Goal: Information Seeking & Learning: Learn about a topic

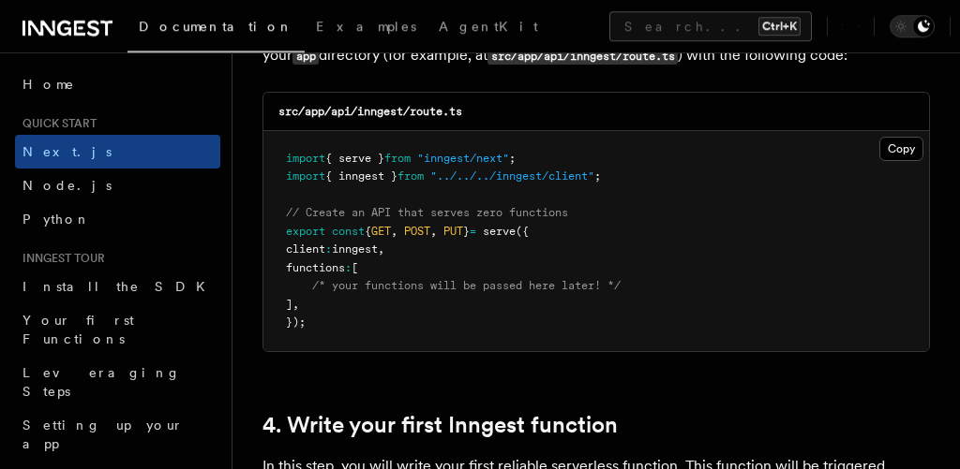
drag, startPoint x: 424, startPoint y: 261, endPoint x: 378, endPoint y: 239, distance: 51.1
click at [378, 239] on pre "import { serve } from "inngest/next" ; import { inngest } from "../../../innges…" at bounding box center [595, 241] width 665 height 220
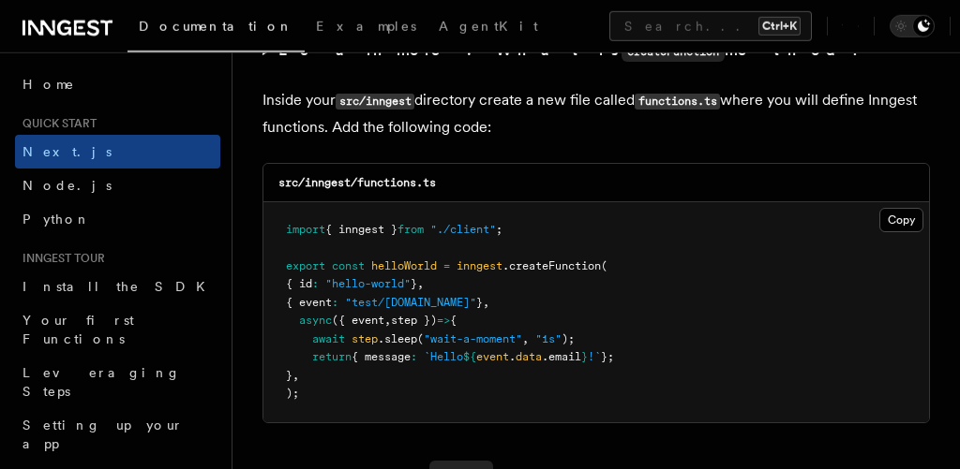
scroll to position [3396, 0]
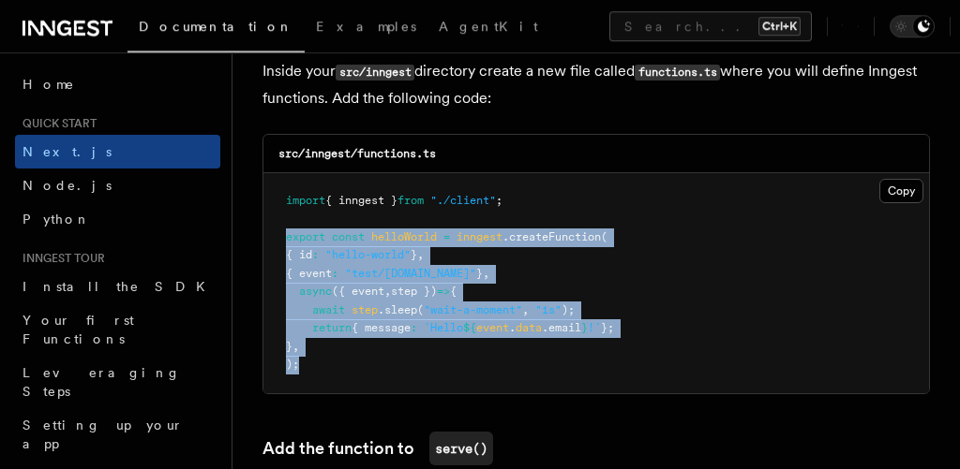
drag, startPoint x: 335, startPoint y: 321, endPoint x: 275, endPoint y: 182, distance: 152.0
click at [275, 182] on pre "import { inngest } from "./client" ; export const helloWorld = inngest .createF…" at bounding box center [595, 283] width 665 height 220
copy code "export const helloWorld = inngest .createFunction ( { id : "hello-world" } , { …"
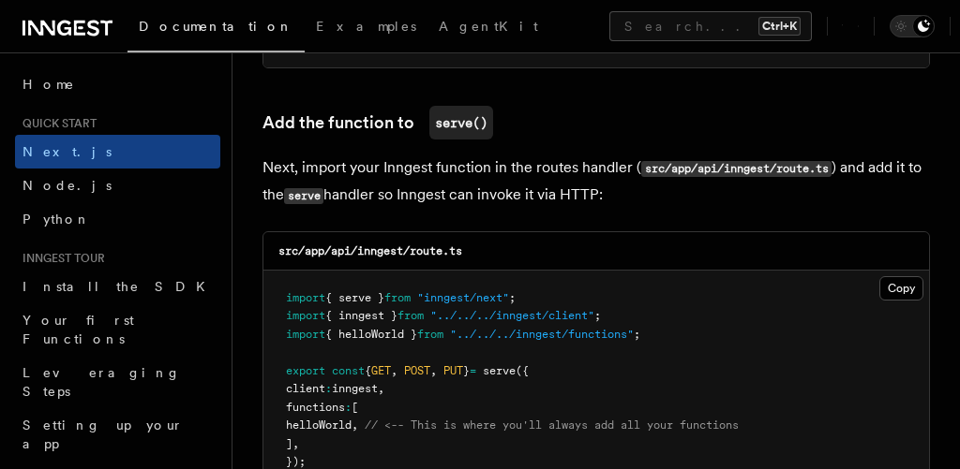
scroll to position [3736, 0]
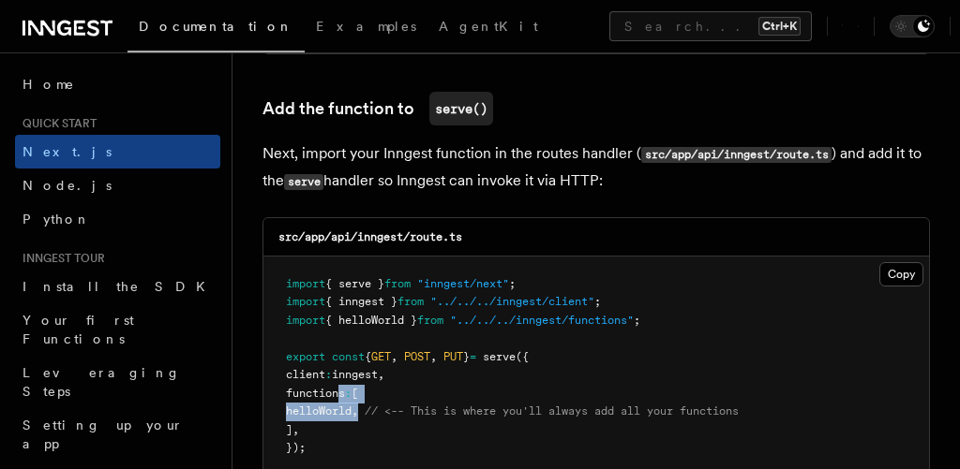
drag, startPoint x: 384, startPoint y: 374, endPoint x: 336, endPoint y: 350, distance: 53.6
click at [336, 350] on pre "import { serve } from "inngest/next" ; import { inngest } from "../../../innges…" at bounding box center [595, 367] width 665 height 220
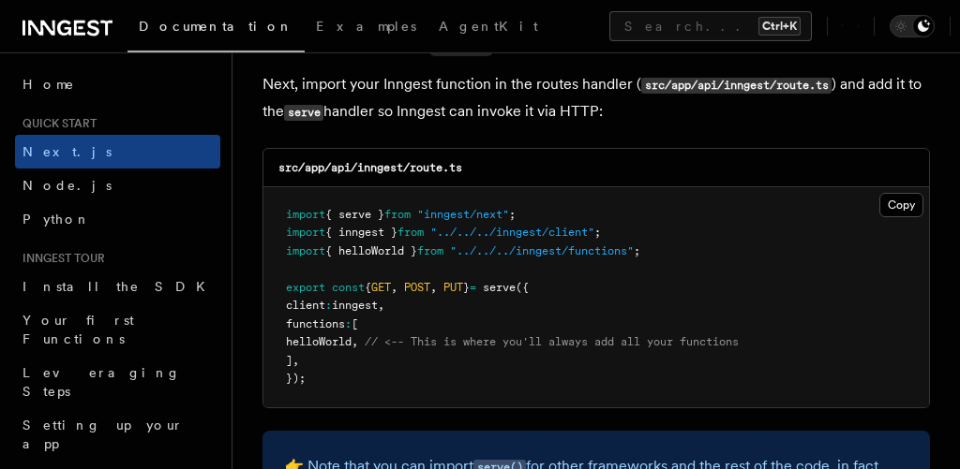
click at [410, 320] on pre "import { serve } from "inngest/next" ; import { inngest } from "../../../innges…" at bounding box center [595, 297] width 665 height 220
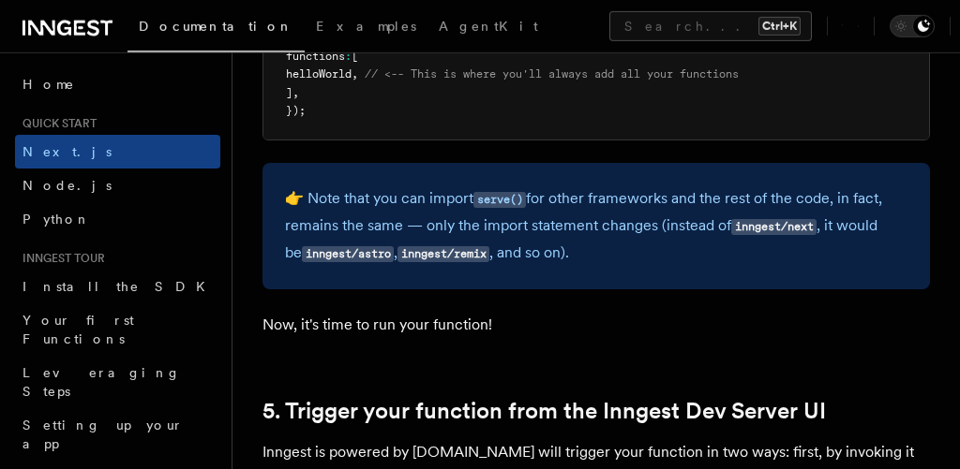
scroll to position [4083, 0]
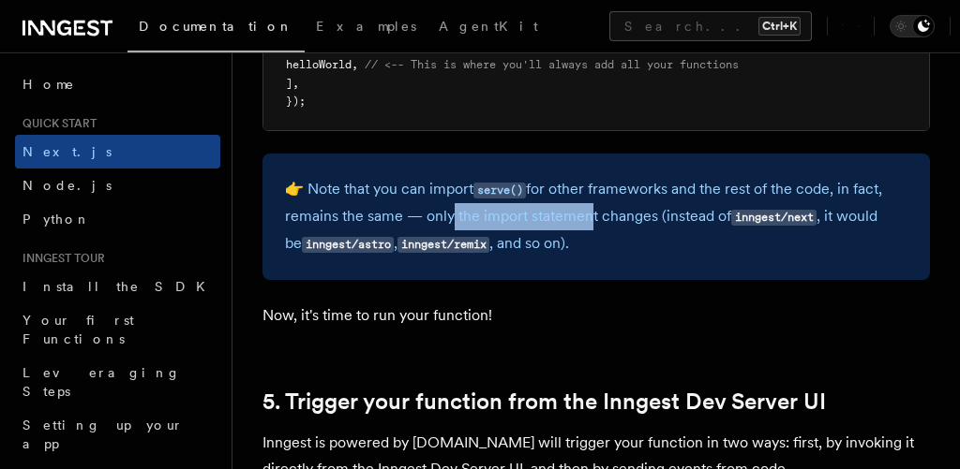
drag, startPoint x: 446, startPoint y: 171, endPoint x: 582, endPoint y: 158, distance: 136.4
click at [582, 176] on p "👉 Note that you can import serve() for other frameworks and the rest of the cod…" at bounding box center [596, 217] width 622 height 82
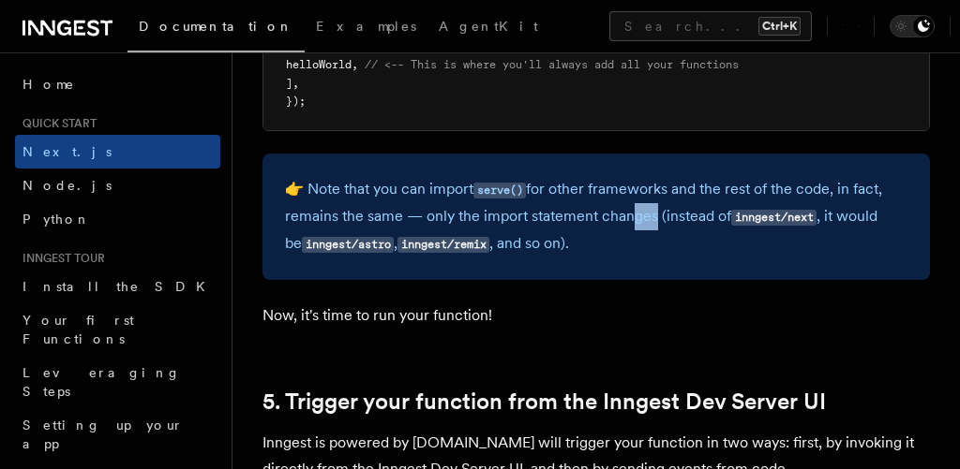
drag, startPoint x: 624, startPoint y: 167, endPoint x: 653, endPoint y: 167, distance: 29.0
click at [653, 176] on p "👉 Note that you can import serve() for other frameworks and the rest of the cod…" at bounding box center [596, 217] width 622 height 82
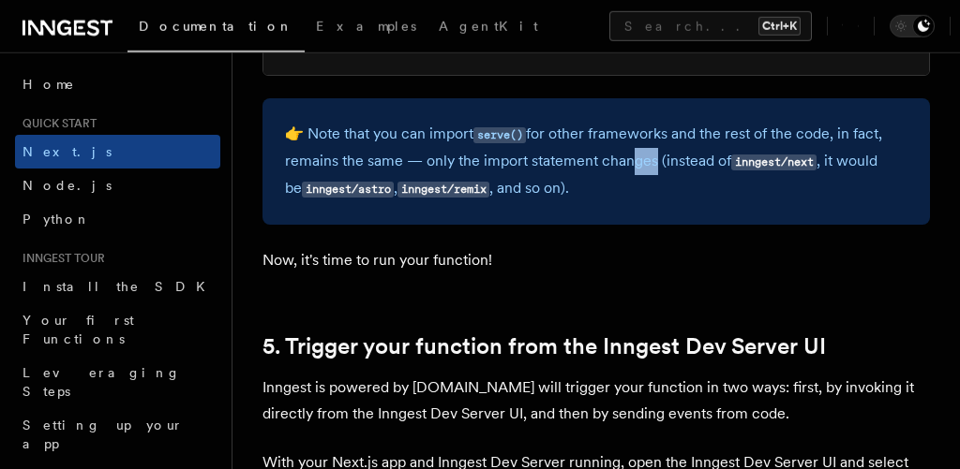
scroll to position [4147, 0]
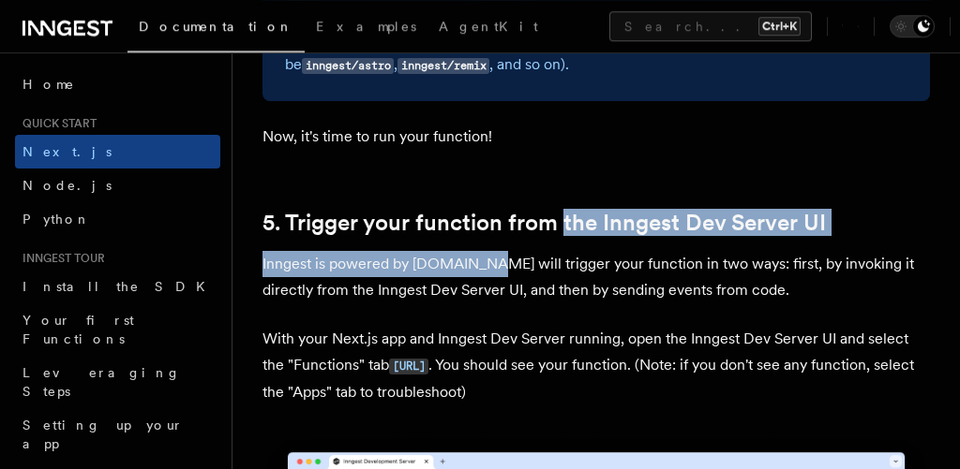
drag, startPoint x: 482, startPoint y: 200, endPoint x: 563, endPoint y: 191, distance: 82.0
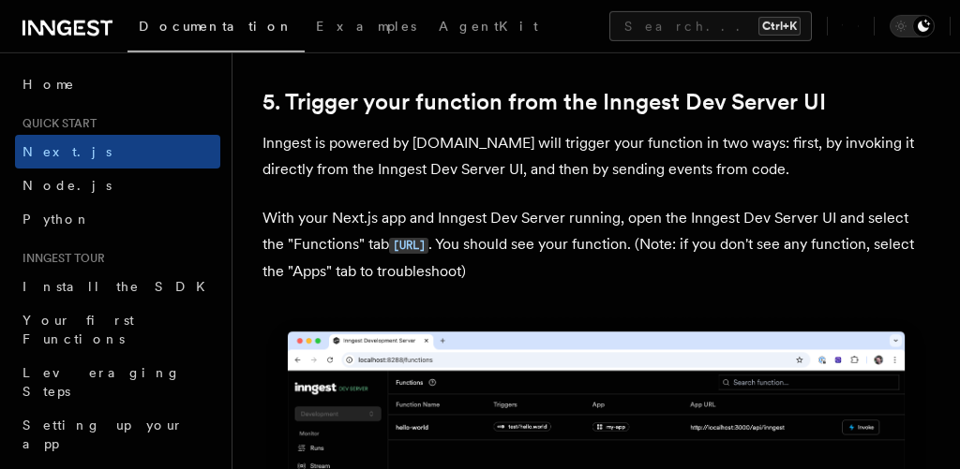
scroll to position [4383, 0]
drag, startPoint x: 499, startPoint y: 106, endPoint x: 630, endPoint y: 101, distance: 131.3
click at [630, 130] on p "Inngest is powered by [DOMAIN_NAME] will trigger your function in two ways: fir…" at bounding box center [595, 156] width 667 height 52
drag, startPoint x: 663, startPoint y: 104, endPoint x: 698, endPoint y: 101, distance: 35.7
click at [698, 130] on p "Inngest is powered by [DOMAIN_NAME] will trigger your function in two ways: fir…" at bounding box center [595, 156] width 667 height 52
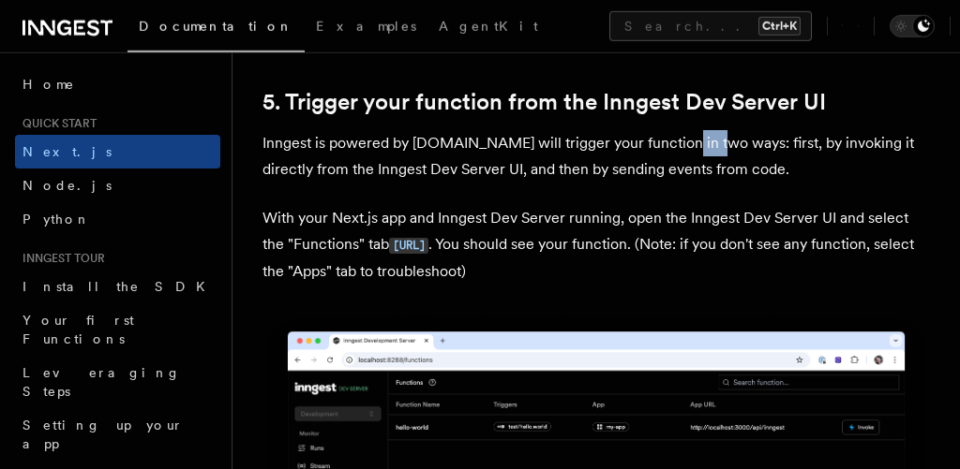
scroll to position [4399, 0]
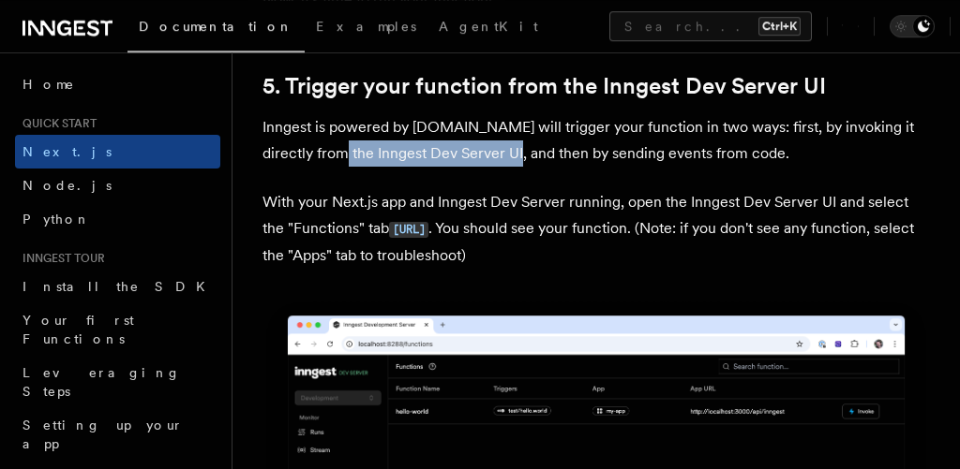
drag, startPoint x: 314, startPoint y: 112, endPoint x: 485, endPoint y: 104, distance: 171.7
click at [485, 114] on p "Inngest is powered by [DOMAIN_NAME] will trigger your function in two ways: fir…" at bounding box center [595, 140] width 667 height 52
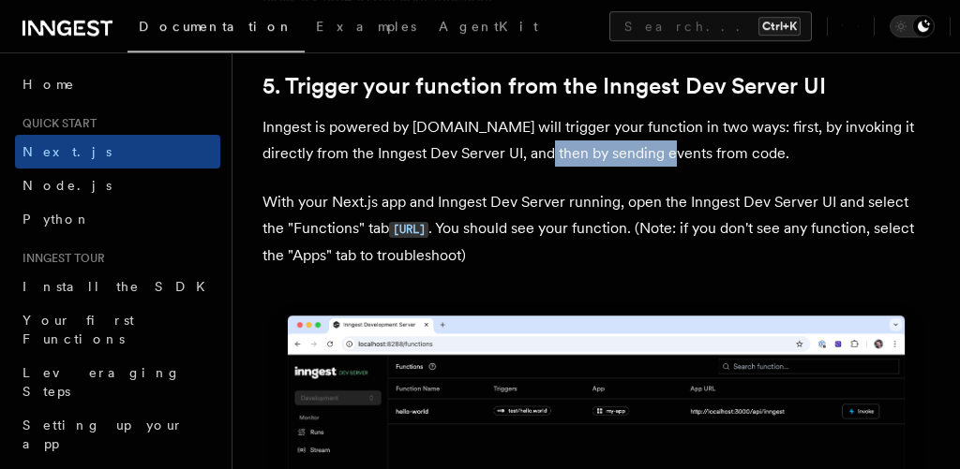
drag, startPoint x: 517, startPoint y: 109, endPoint x: 647, endPoint y: 111, distance: 129.3
click at [647, 114] on p "Inngest is powered by [DOMAIN_NAME] will trigger your function in two ways: fir…" at bounding box center [595, 140] width 667 height 52
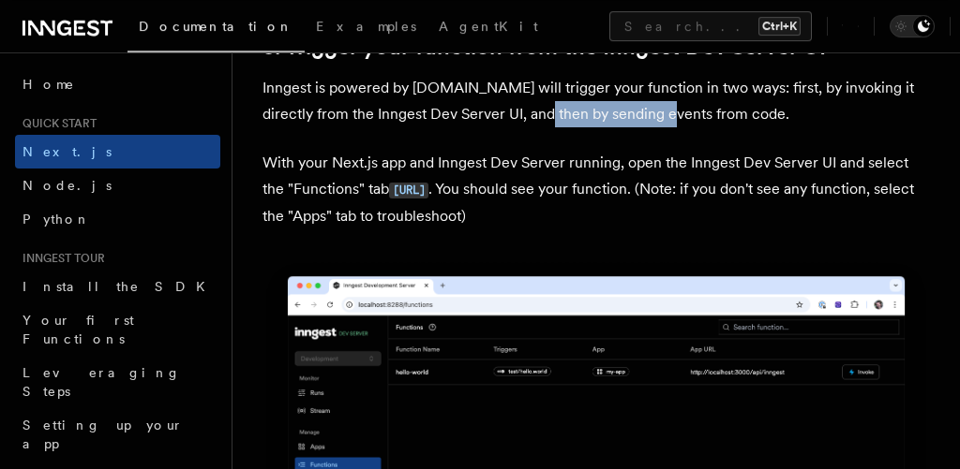
scroll to position [4439, 0]
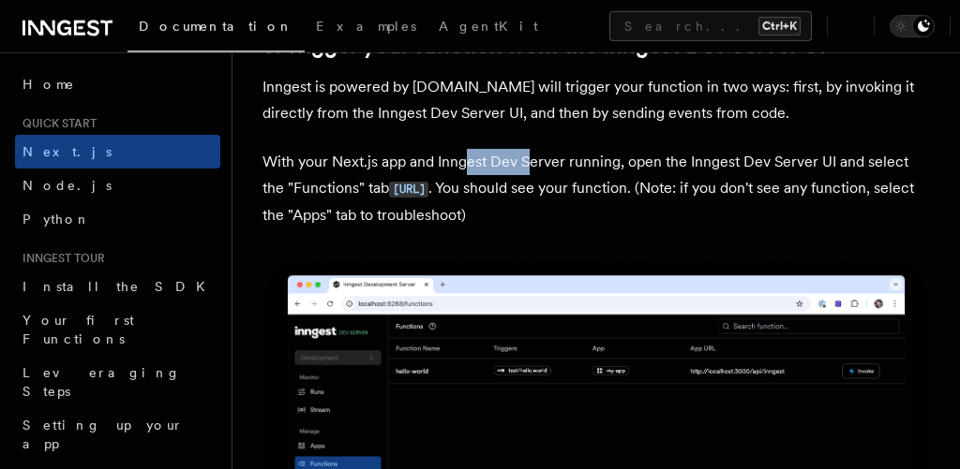
drag, startPoint x: 470, startPoint y: 118, endPoint x: 530, endPoint y: 115, distance: 60.0
click at [530, 149] on p "With your Next.js app and Inngest Dev Server running, open the Inngest Dev Serv…" at bounding box center [595, 189] width 667 height 80
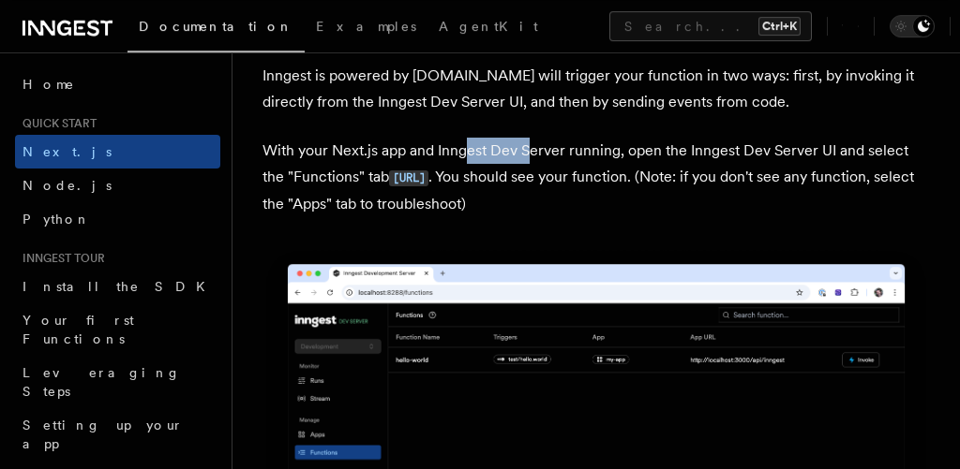
scroll to position [4450, 0]
drag, startPoint x: 638, startPoint y: 105, endPoint x: 708, endPoint y: 104, distance: 70.3
click at [708, 138] on p "With your Next.js app and Inngest Dev Server running, open the Inngest Dev Serv…" at bounding box center [595, 178] width 667 height 80
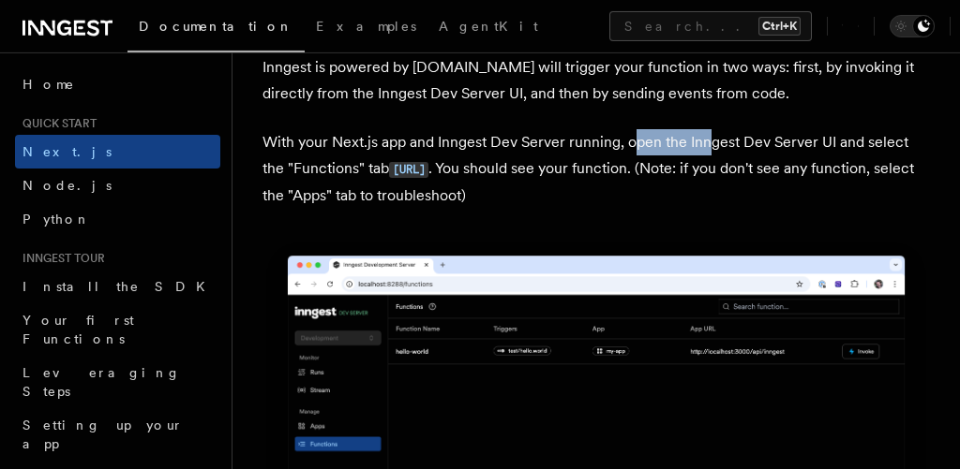
scroll to position [4469, 0]
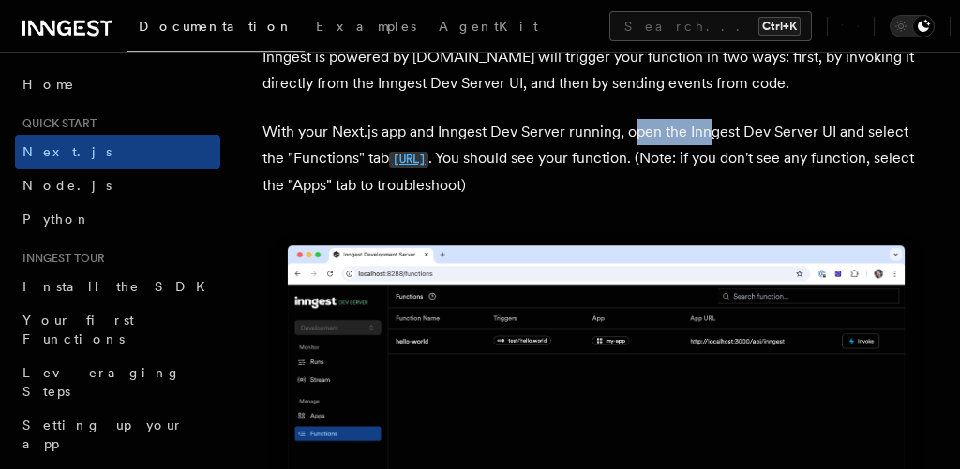
click at [428, 152] on code "[URL]" at bounding box center [408, 160] width 39 height 16
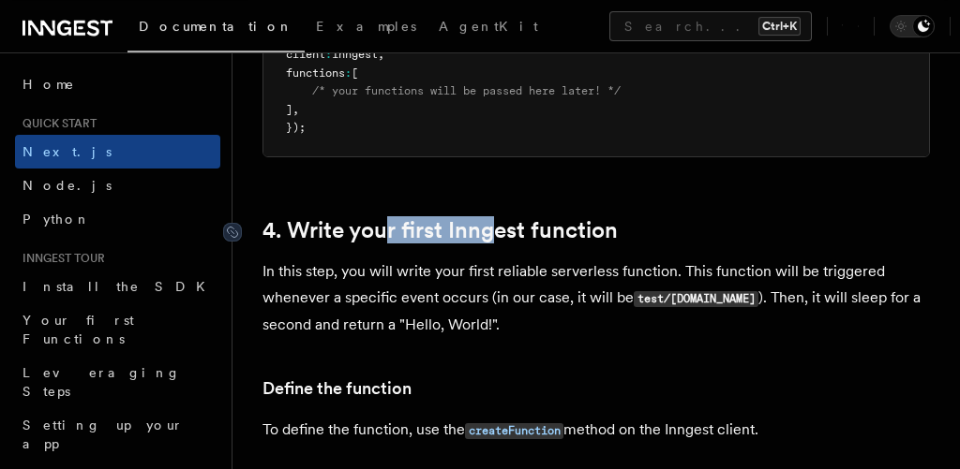
drag, startPoint x: 392, startPoint y: 193, endPoint x: 492, endPoint y: 172, distance: 102.4
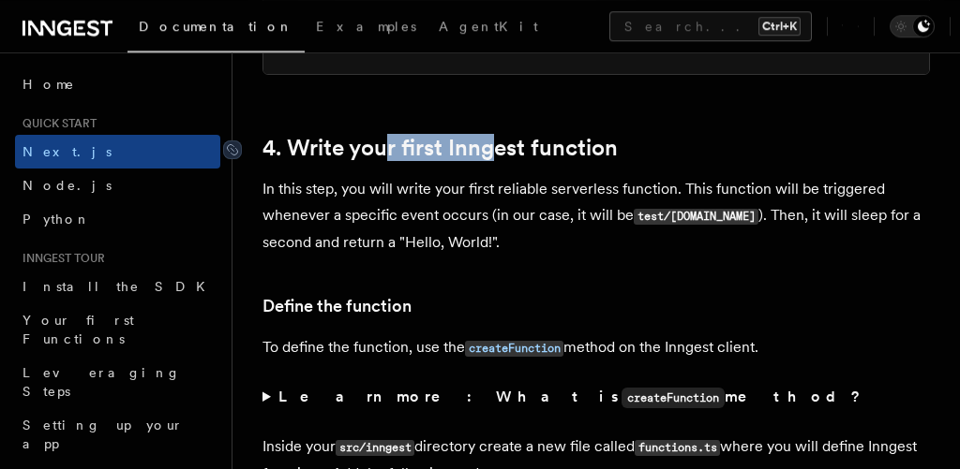
scroll to position [3021, 0]
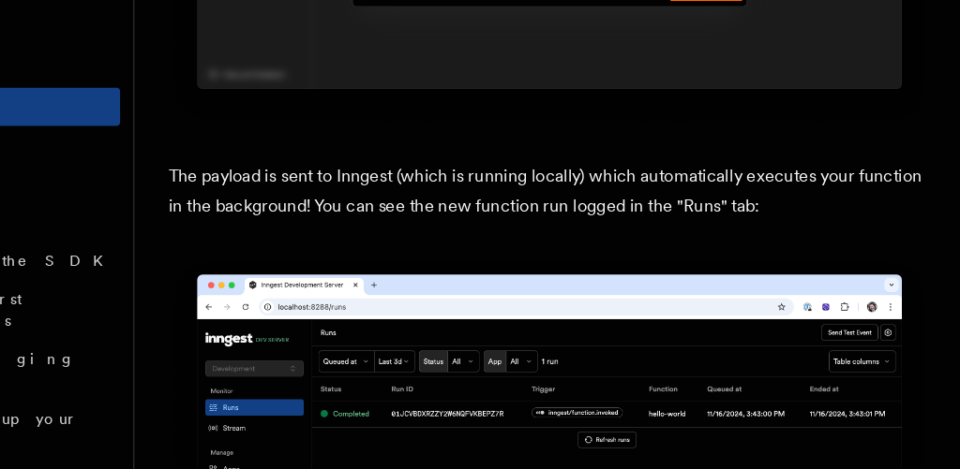
scroll to position [6181, 0]
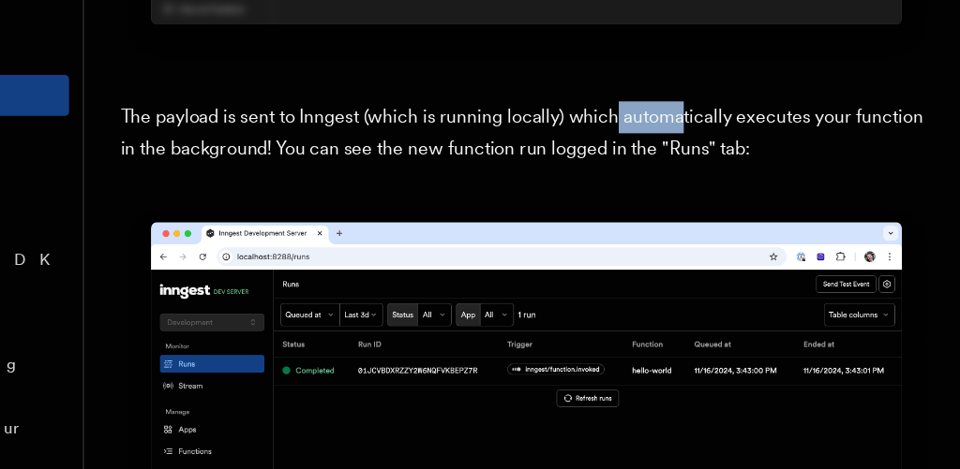
drag, startPoint x: 671, startPoint y: 125, endPoint x: 727, endPoint y: 127, distance: 56.3
click at [727, 156] on p "The payload is sent to Inngest (which is running locally) which automatically e…" at bounding box center [595, 182] width 667 height 52
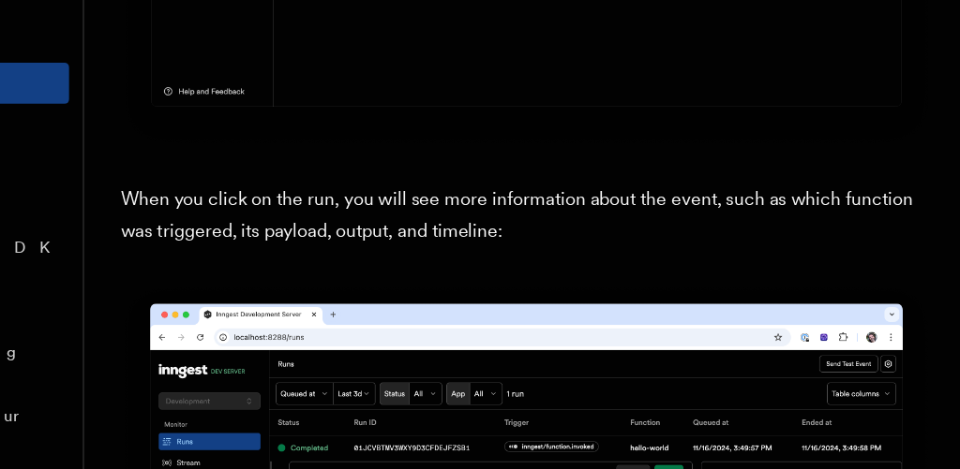
scroll to position [6634, 0]
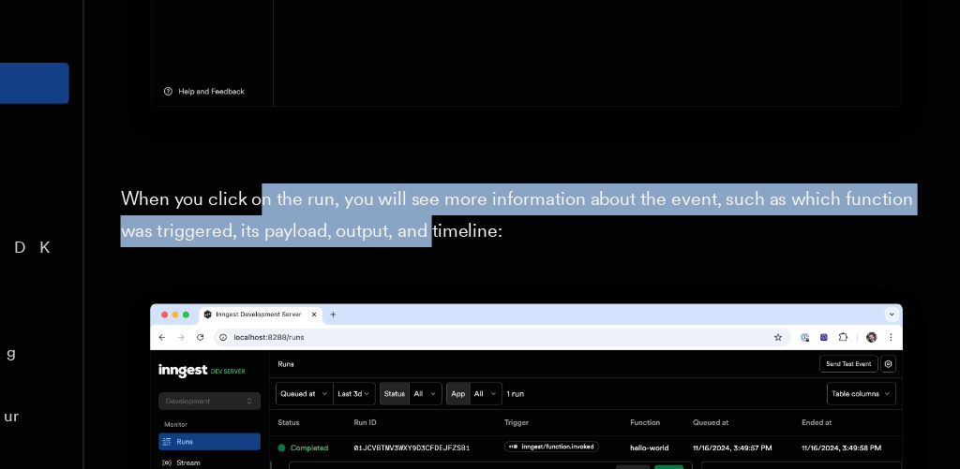
drag, startPoint x: 523, startPoint y: 236, endPoint x: 379, endPoint y: 211, distance: 146.5
click at [379, 234] on p "When you click on the run, you will see more information about the event, such …" at bounding box center [595, 260] width 667 height 52
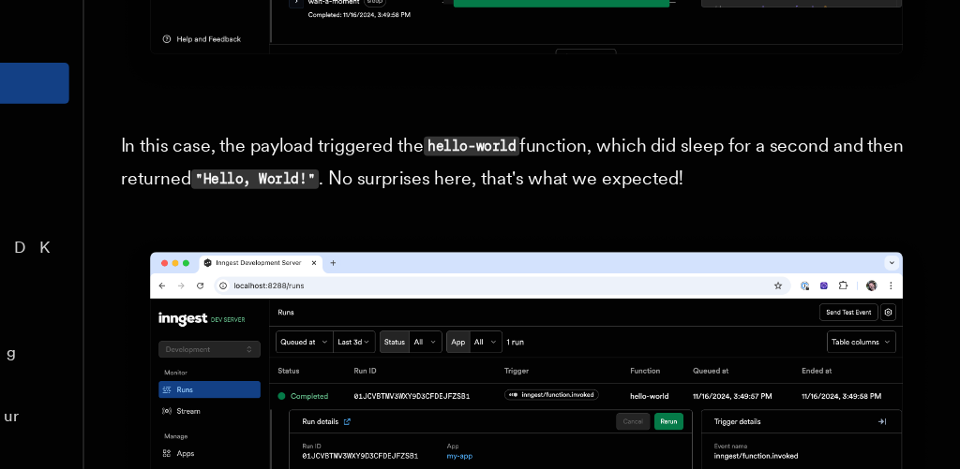
scroll to position [7254, 0]
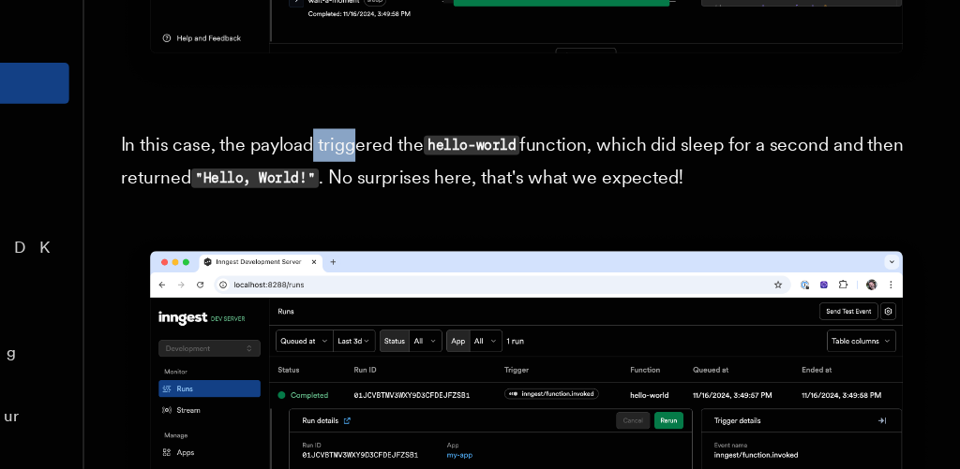
drag, startPoint x: 419, startPoint y: 166, endPoint x: 468, endPoint y: 161, distance: 49.0
click at [468, 189] on p "In this case, the payload triggered the hello-world function, which did sleep f…" at bounding box center [595, 216] width 667 height 54
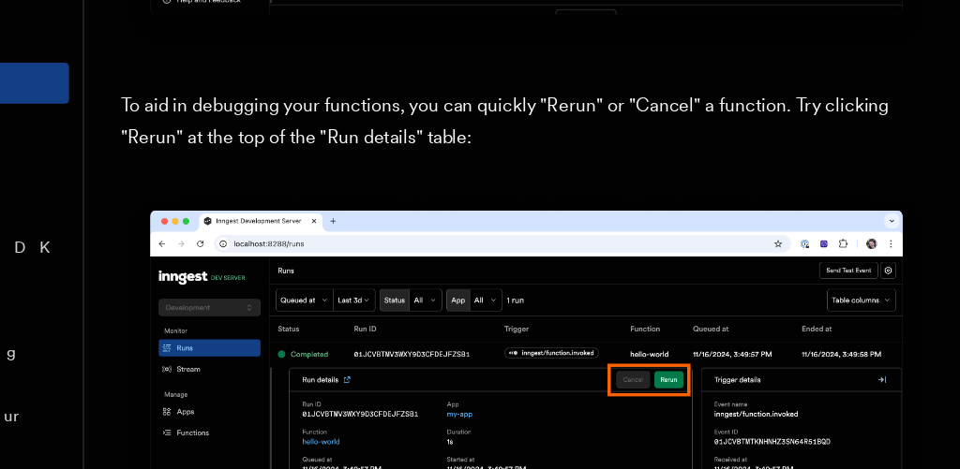
scroll to position [7862, 0]
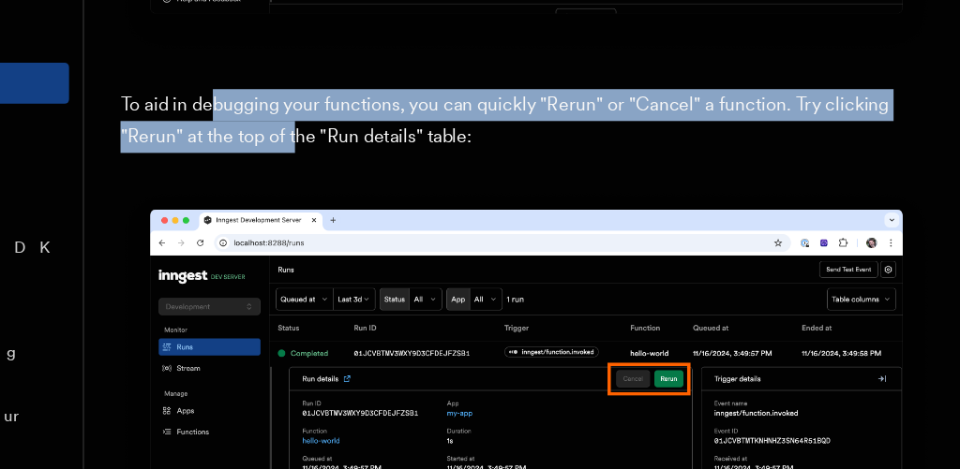
drag, startPoint x: 338, startPoint y: 133, endPoint x: 428, endPoint y: 152, distance: 91.9
click at [428, 156] on p "To aid in debugging your functions, you can quickly "Rerun" or "Cancel" a funct…" at bounding box center [595, 182] width 667 height 52
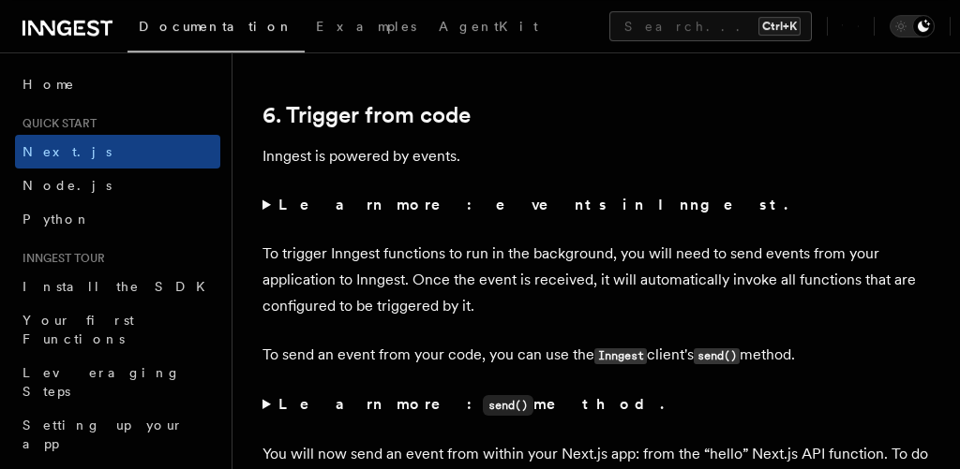
scroll to position [9085, 0]
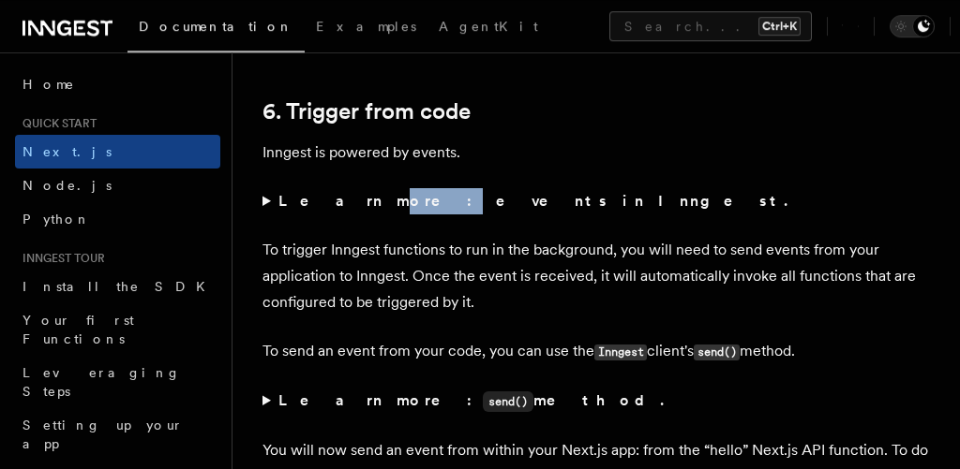
drag, startPoint x: 331, startPoint y: 151, endPoint x: 374, endPoint y: 165, distance: 45.3
click at [374, 192] on strong "Learn more: events in Inngest." at bounding box center [534, 201] width 513 height 18
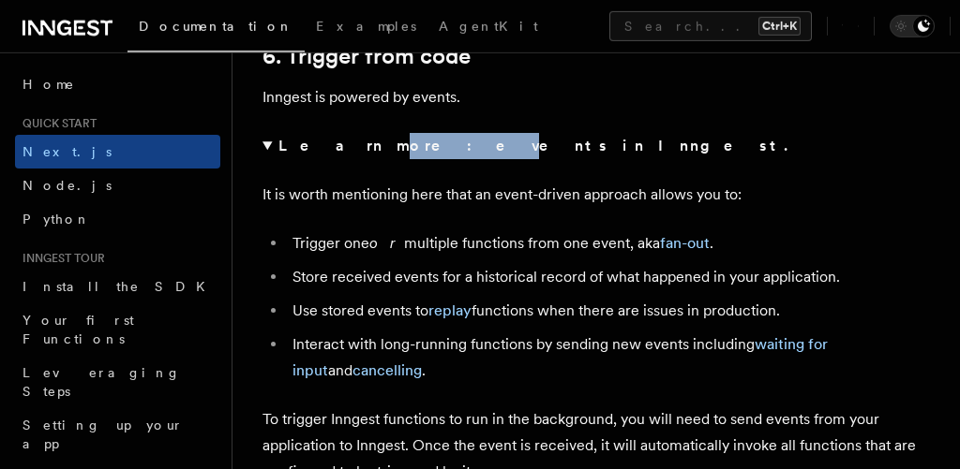
scroll to position [9149, 0]
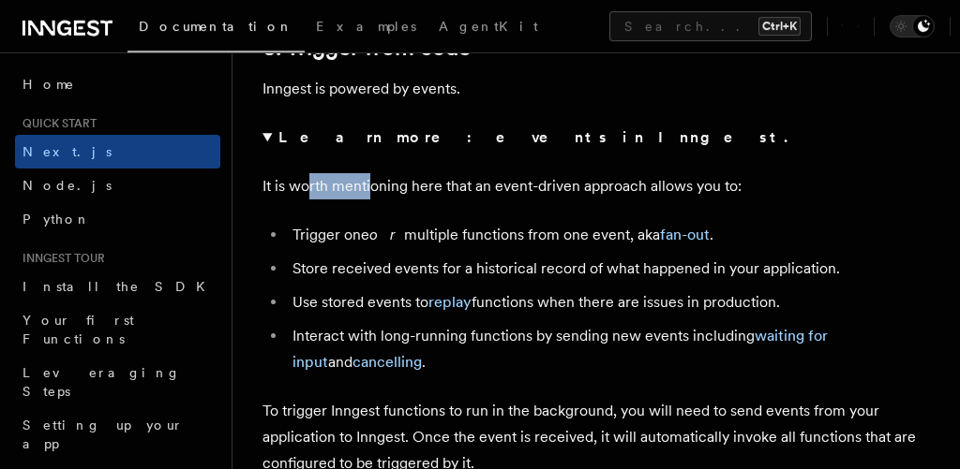
drag, startPoint x: 307, startPoint y: 144, endPoint x: 385, endPoint y: 130, distance: 79.0
click at [385, 173] on p "It is worth mentioning here that an event-driven approach allows you to:" at bounding box center [595, 186] width 667 height 26
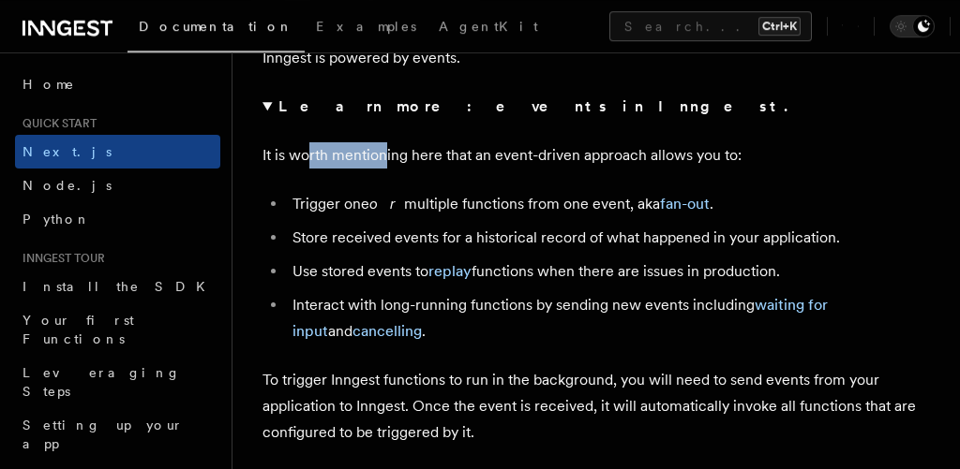
scroll to position [9183, 0]
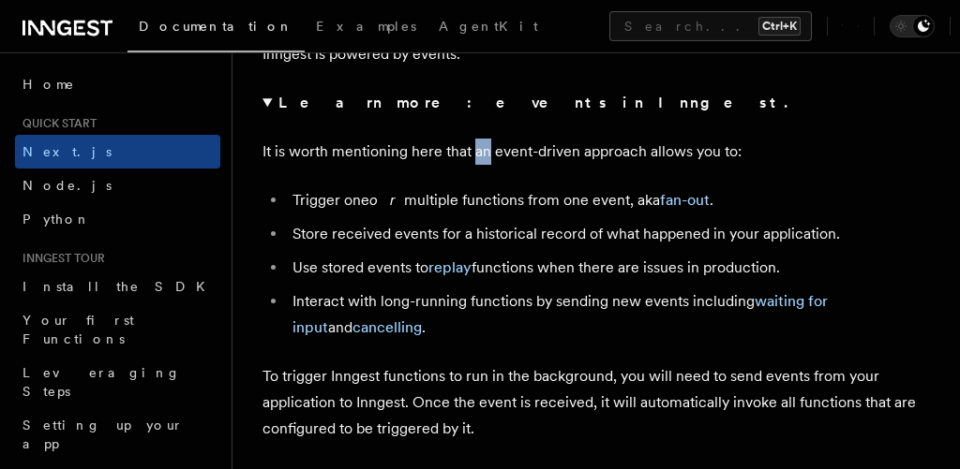
drag, startPoint x: 474, startPoint y: 90, endPoint x: 494, endPoint y: 93, distance: 19.9
click at [494, 93] on details "Learn more: events in Inngest. It is worth mentioning here that an event-driven…" at bounding box center [595, 215] width 667 height 251
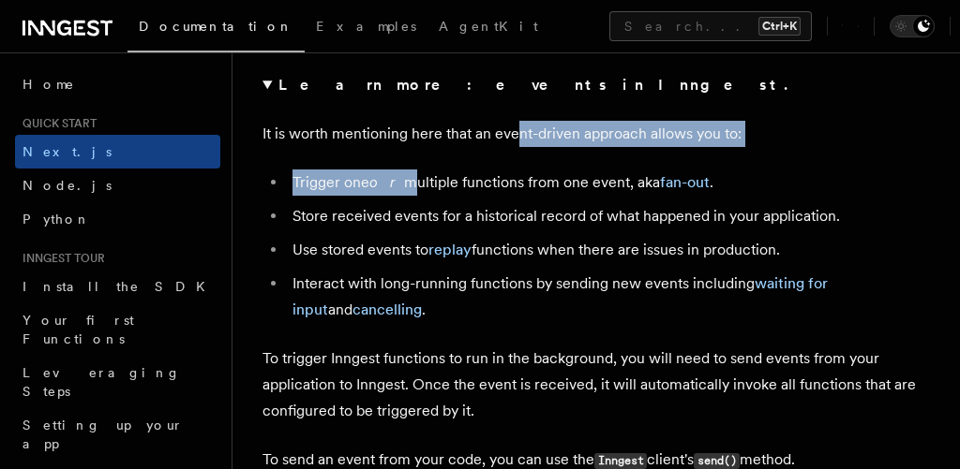
drag, startPoint x: 392, startPoint y: 120, endPoint x: 521, endPoint y: 103, distance: 130.4
click at [521, 103] on details "Learn more: events in Inngest. It is worth mentioning here that an event-driven…" at bounding box center [595, 197] width 667 height 251
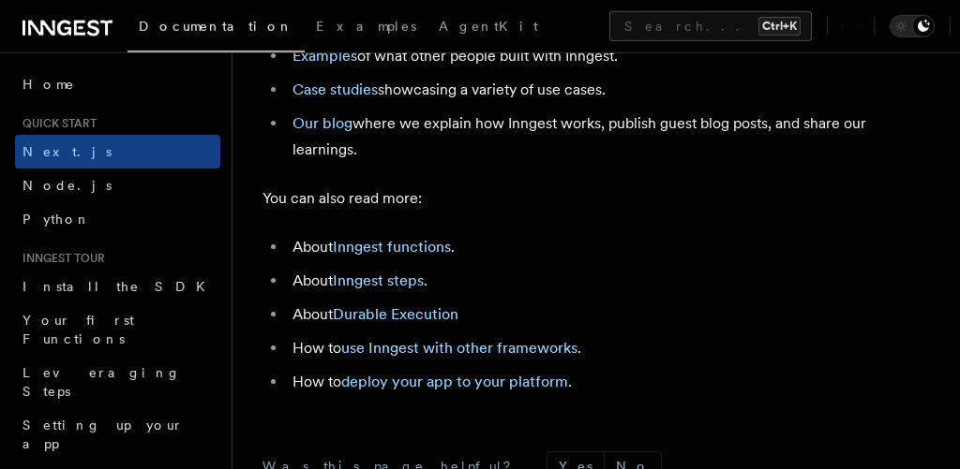
scroll to position [11638, 0]
